Goal: Register for event/course

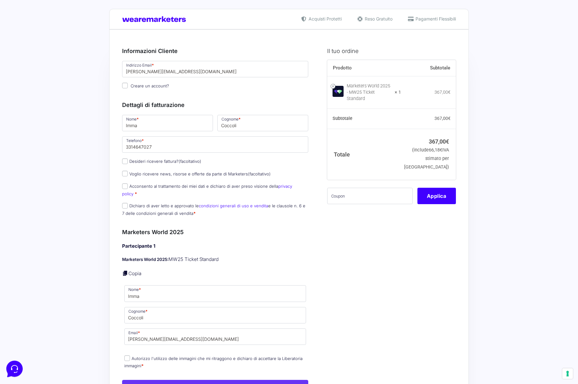
scroll to position [4, 0]
click at [126, 186] on input "Acconsento al trattamento dei miei dati e dichiaro di aver preso visione della …" at bounding box center [125, 186] width 6 height 6
checkbox input "true"
click at [126, 202] on input "Dichiaro di aver letto e approvato le condizioni generali di uso e vendita e le…" at bounding box center [125, 205] width 6 height 6
checkbox input "true"
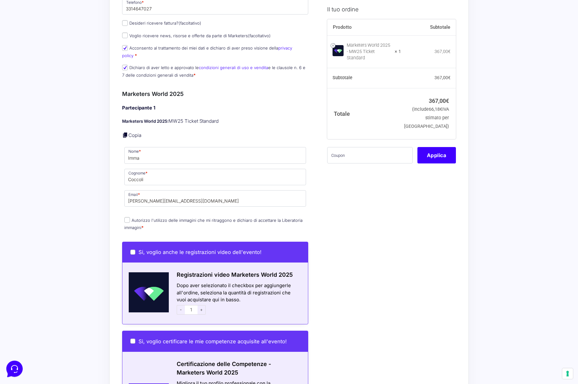
scroll to position [143, 0]
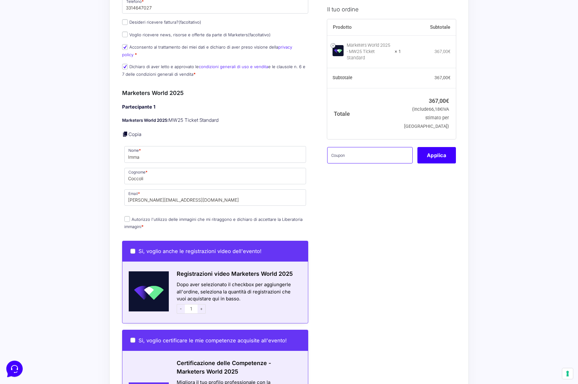
click at [374, 151] on input "text" at bounding box center [369, 155] width 85 height 16
paste input "MRK100OFFMWTEST"
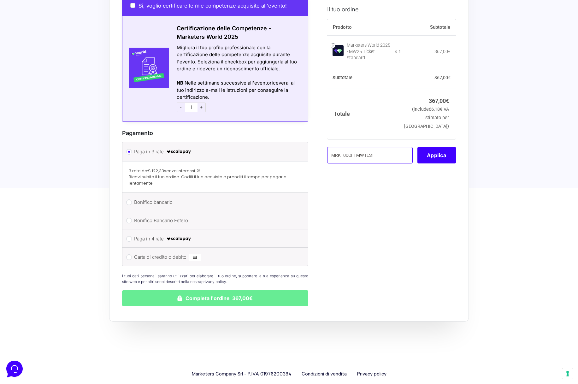
scroll to position [477, 0]
type input "MRK100OFFMWTEST"
click at [443, 151] on button "Applica" at bounding box center [436, 155] width 38 height 16
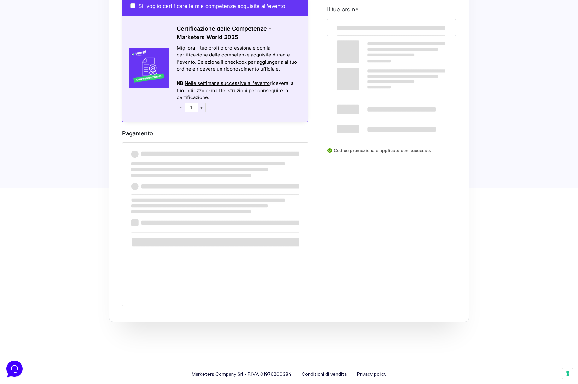
scroll to position [351, 0]
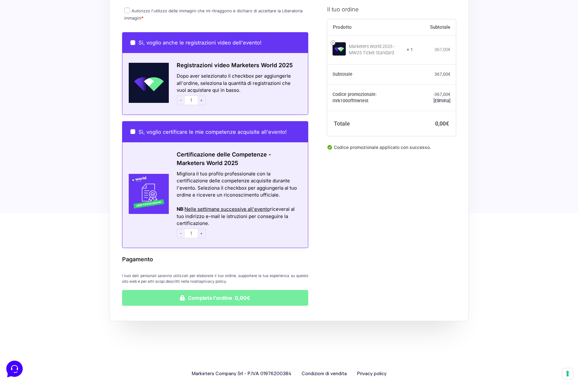
click at [221, 290] on button "Completa l'ordine 0,00€" at bounding box center [215, 298] width 186 height 16
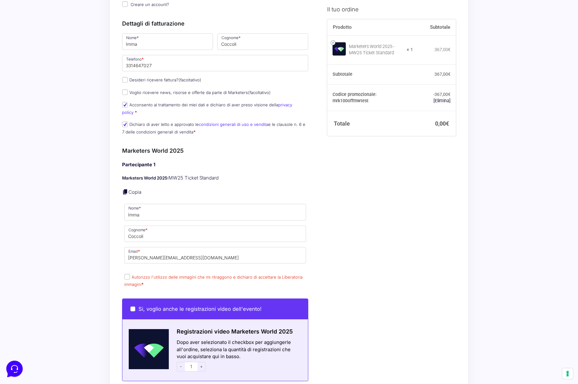
scroll to position [118, 0]
click at [128, 273] on input "Autorizzo l'utilizzo delle immagini che mi ritraggono e dichiaro di accettare l…" at bounding box center [127, 276] width 6 height 6
checkbox input "true"
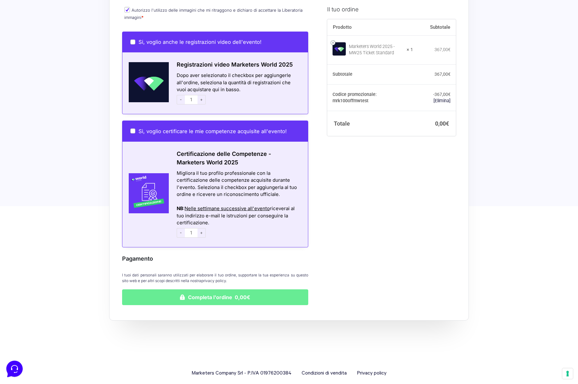
scroll to position [383, 0]
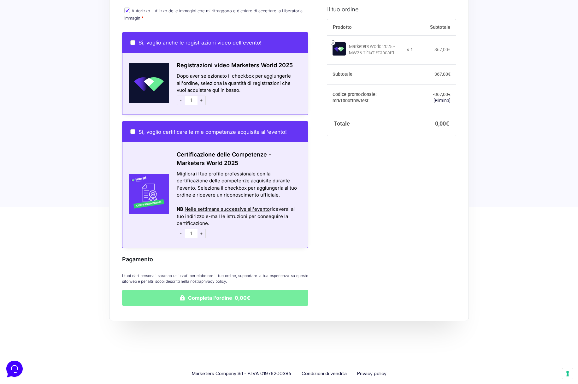
click at [217, 290] on button "Completa l'ordine 0,00€" at bounding box center [215, 298] width 186 height 16
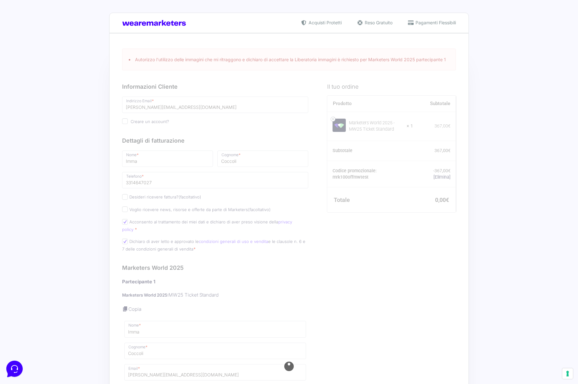
scroll to position [0, 0]
